Goal: Information Seeking & Learning: Learn about a topic

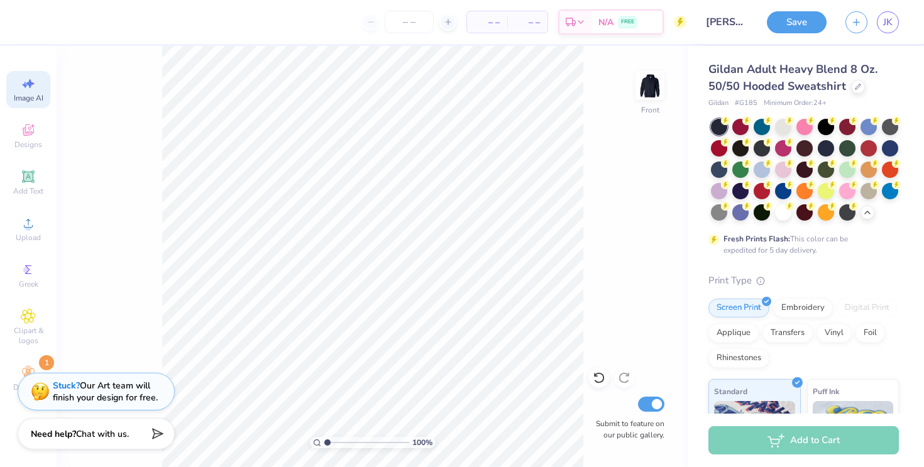
select select "4"
click at [24, 132] on icon at bounding box center [28, 132] width 10 height 8
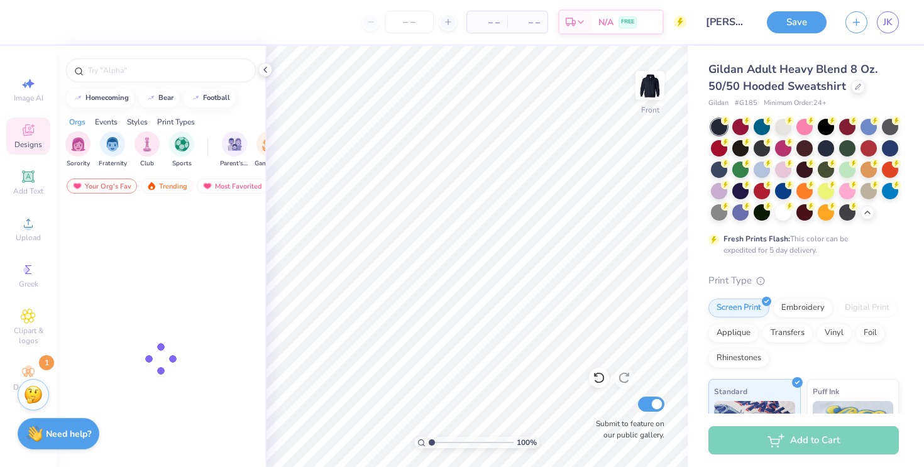
scroll to position [0, 0]
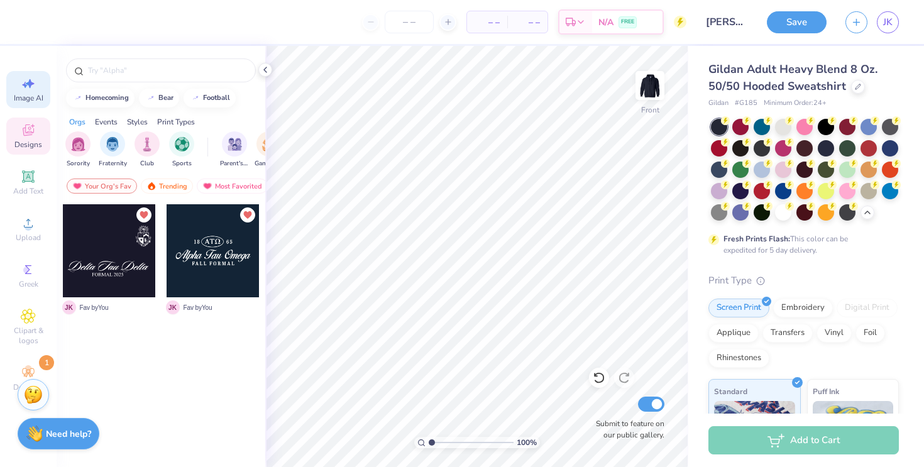
click at [26, 91] on icon at bounding box center [28, 83] width 15 height 15
select select "4"
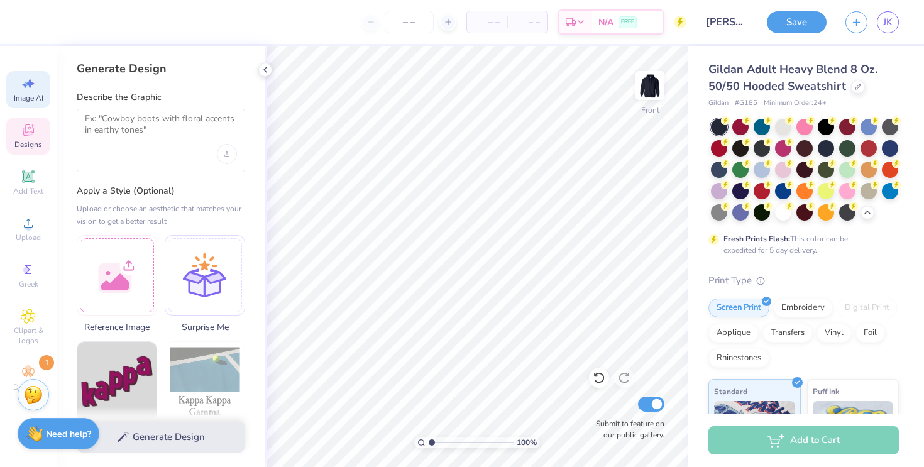
click at [31, 133] on icon at bounding box center [28, 132] width 10 height 8
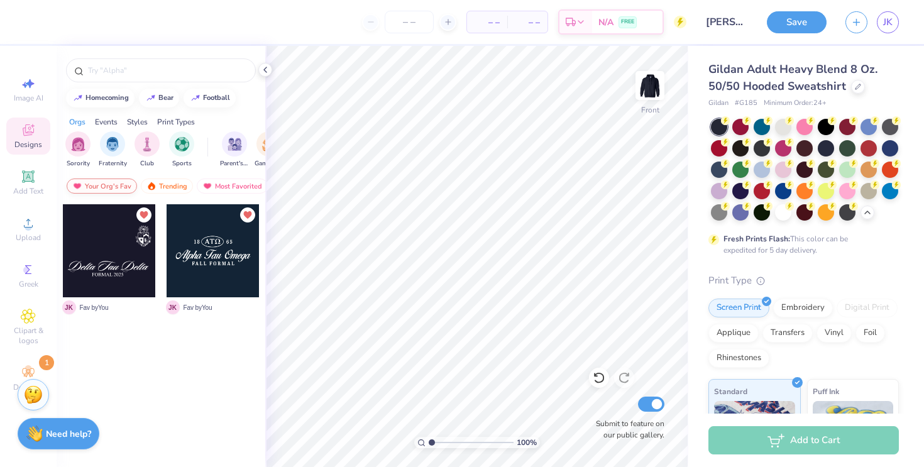
click at [107, 188] on div "Your Org's Fav" at bounding box center [102, 186] width 70 height 15
click at [169, 187] on div "Trending" at bounding box center [167, 186] width 52 height 15
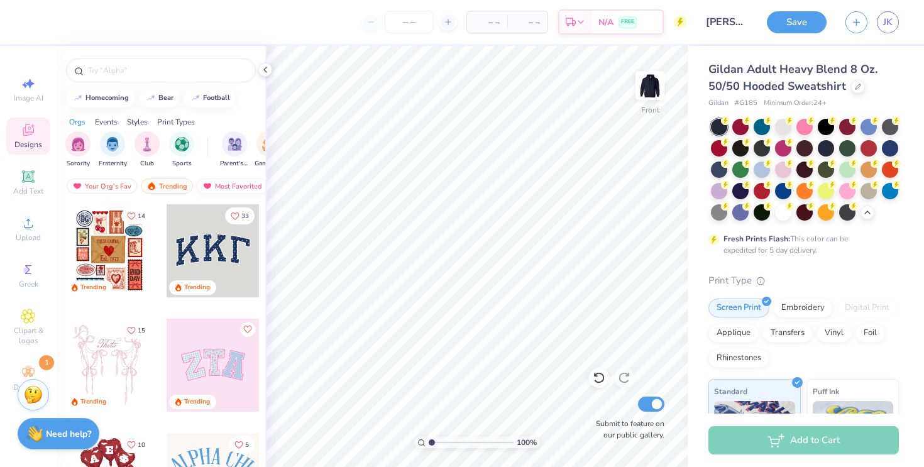
click at [228, 191] on div "Most Favorited" at bounding box center [232, 186] width 71 height 15
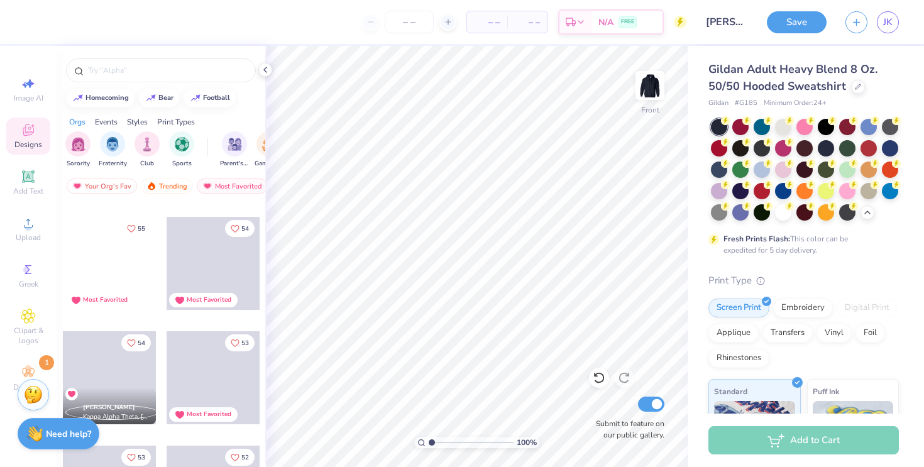
scroll to position [4339, 0]
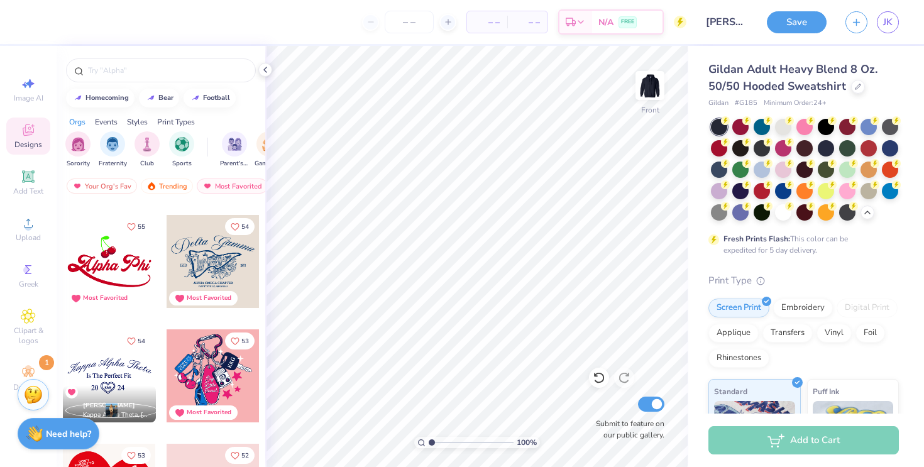
click at [677, 23] on circle at bounding box center [680, 22] width 13 height 13
click at [680, 23] on icon at bounding box center [681, 22] width 6 height 9
click at [43, 436] on div "Need help? Chat with us." at bounding box center [59, 431] width 82 height 31
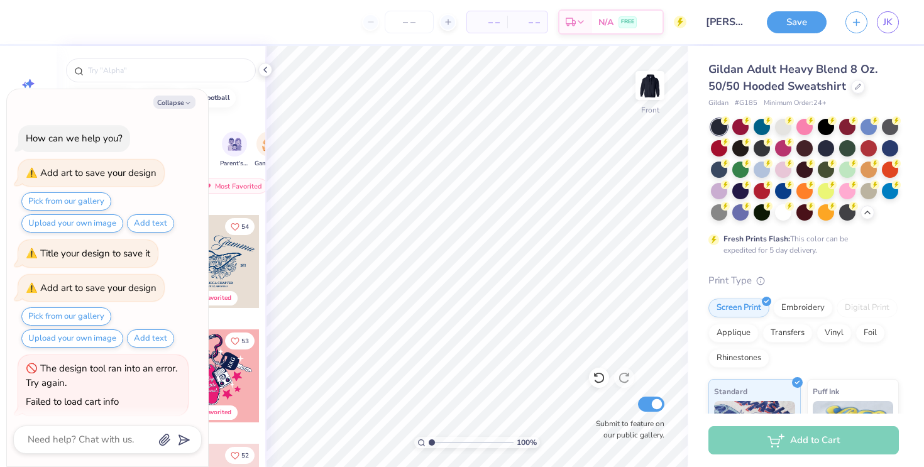
scroll to position [164, 0]
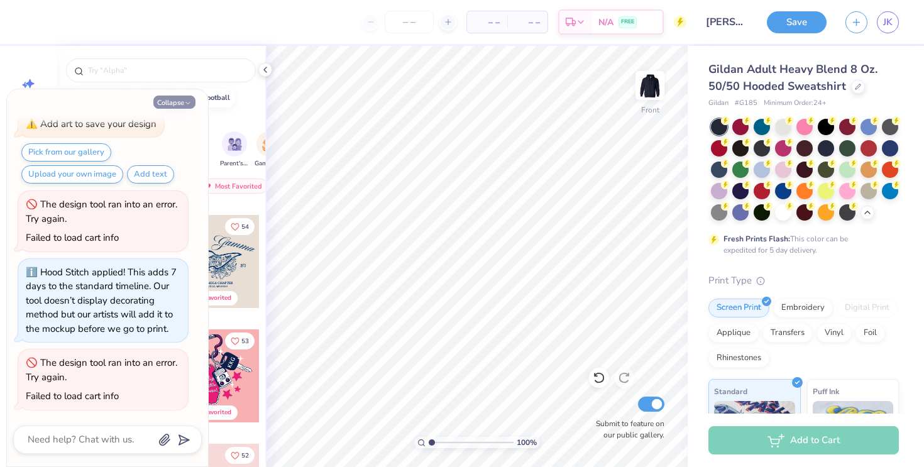
click at [182, 106] on button "Collapse" at bounding box center [174, 102] width 42 height 13
type textarea "x"
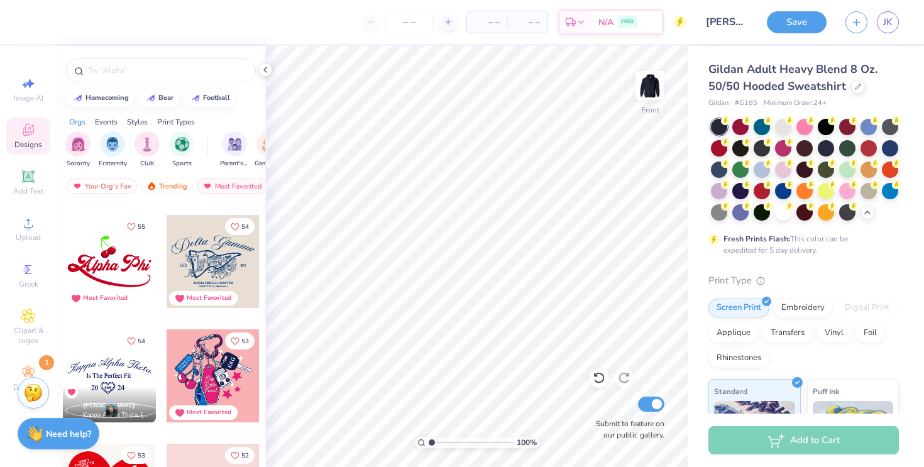
click at [31, 391] on img at bounding box center [33, 393] width 19 height 19
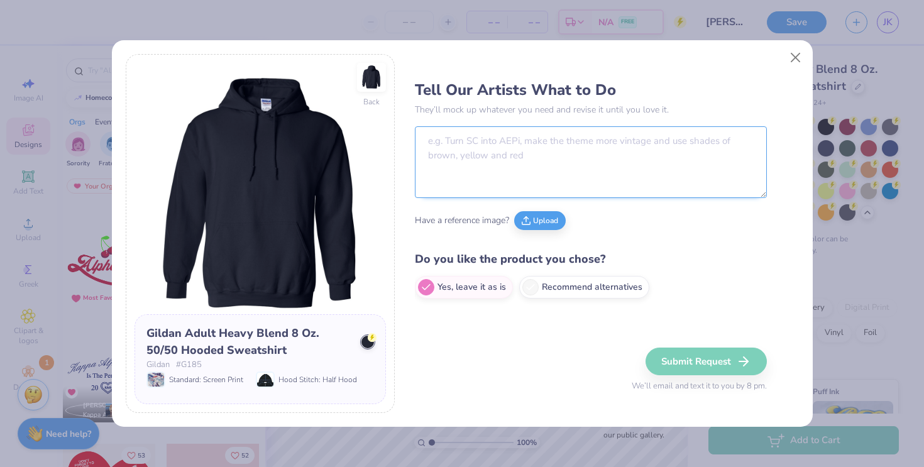
click at [558, 150] on textarea at bounding box center [591, 162] width 352 height 72
click at [793, 57] on button "Close" at bounding box center [796, 57] width 24 height 24
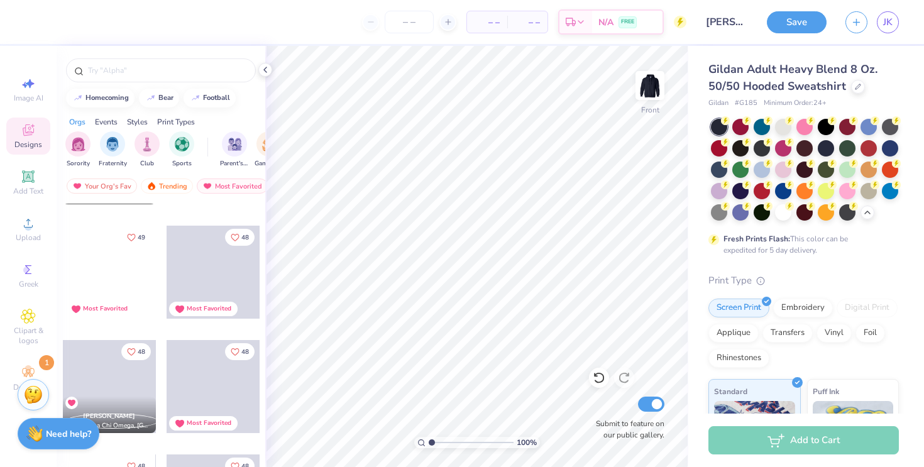
scroll to position [5173, 0]
